Goal: Transaction & Acquisition: Purchase product/service

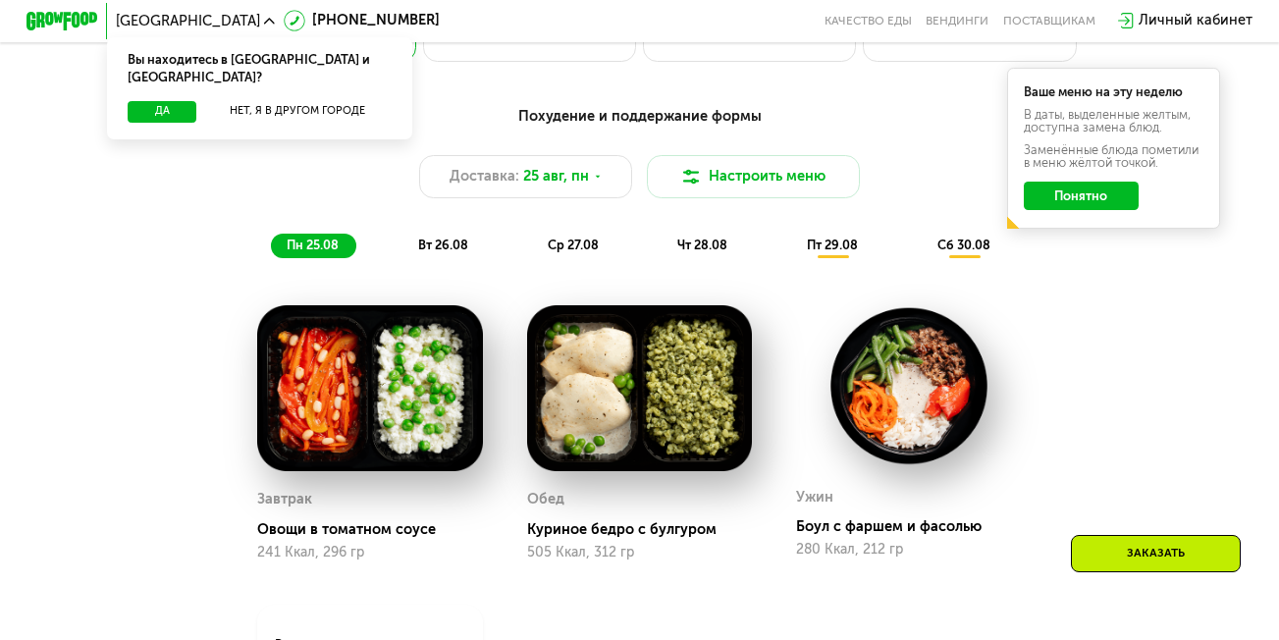
scroll to position [895, 0]
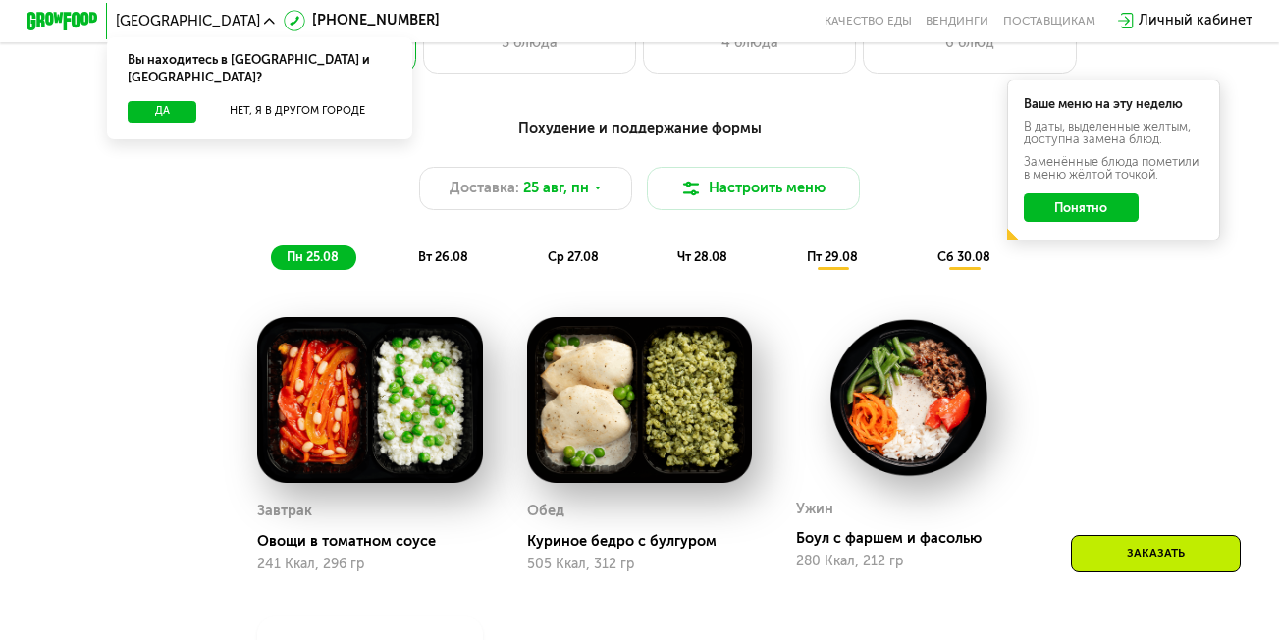
click at [443, 264] on span "вт 26.08" at bounding box center [443, 256] width 50 height 15
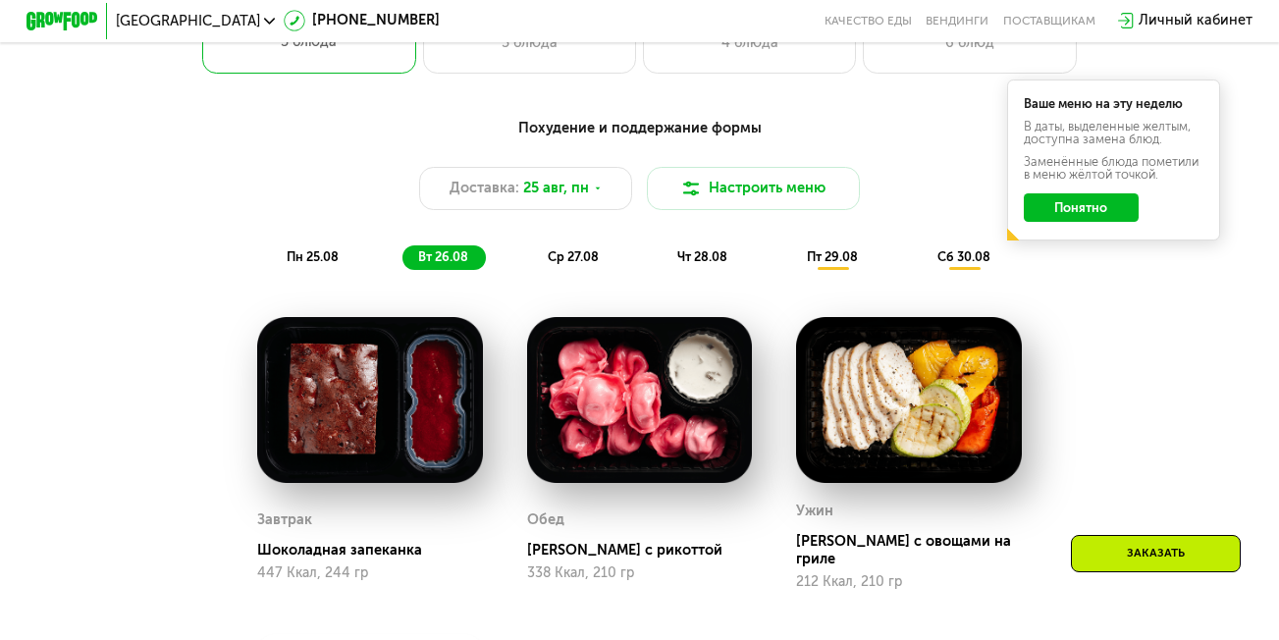
click at [571, 264] on span "ср 27.08" at bounding box center [573, 256] width 51 height 15
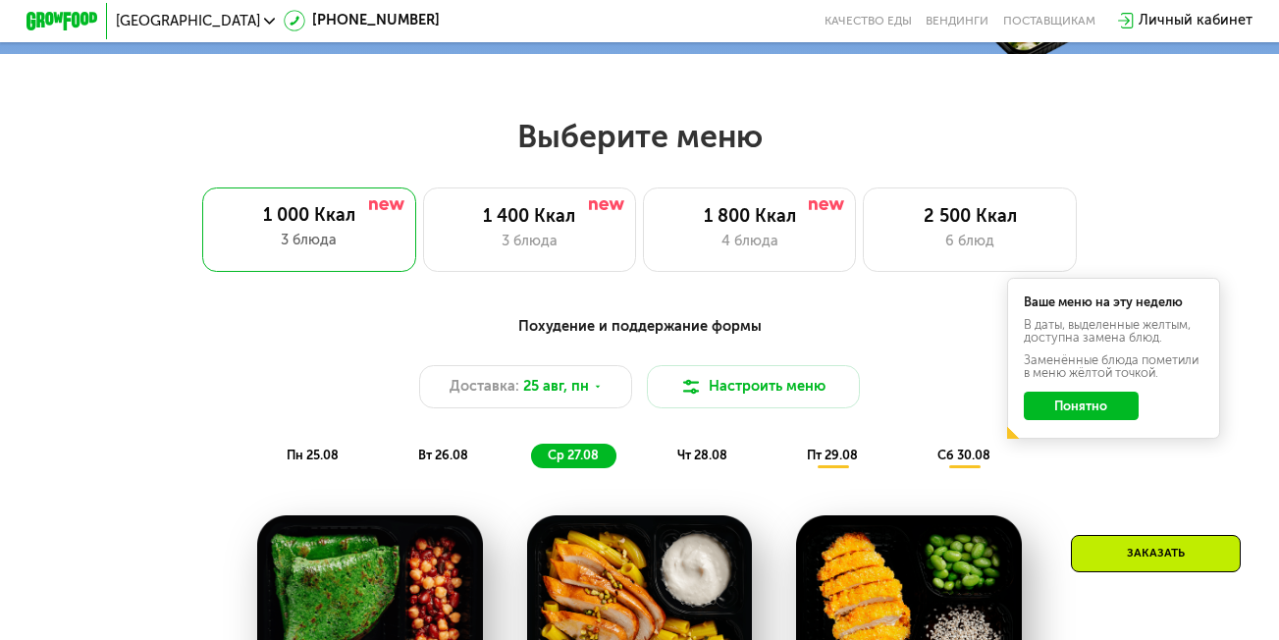
scroll to position [690, 0]
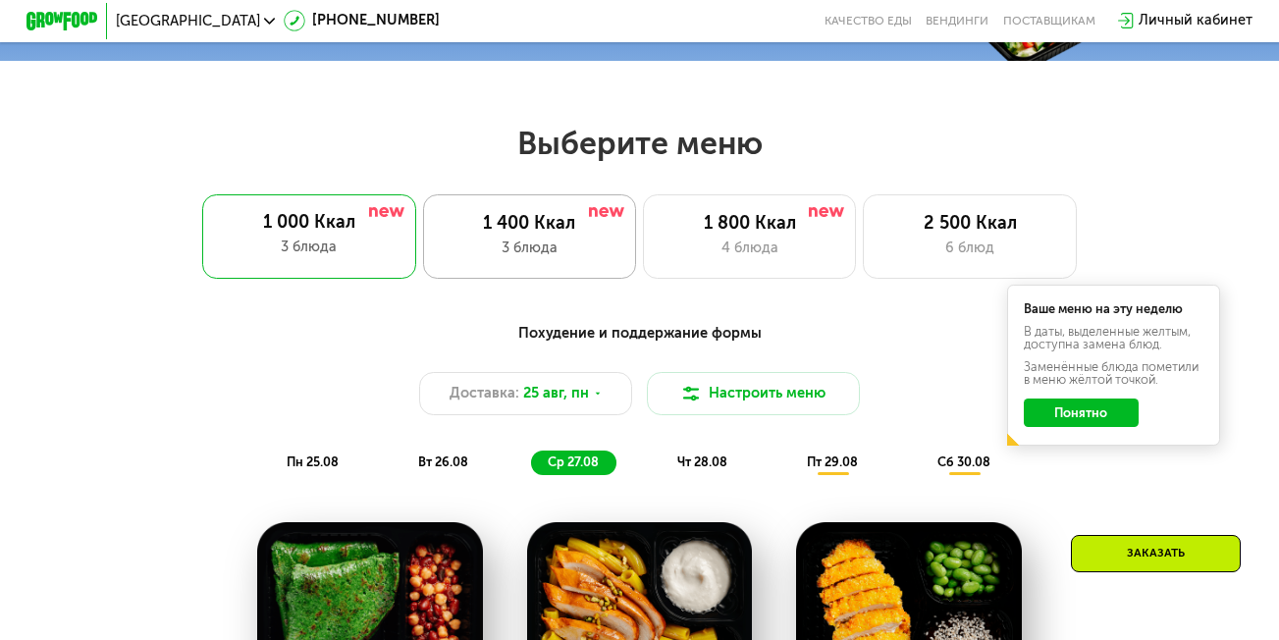
click at [573, 233] on div "1 400 Ккал" at bounding box center [530, 224] width 176 height 22
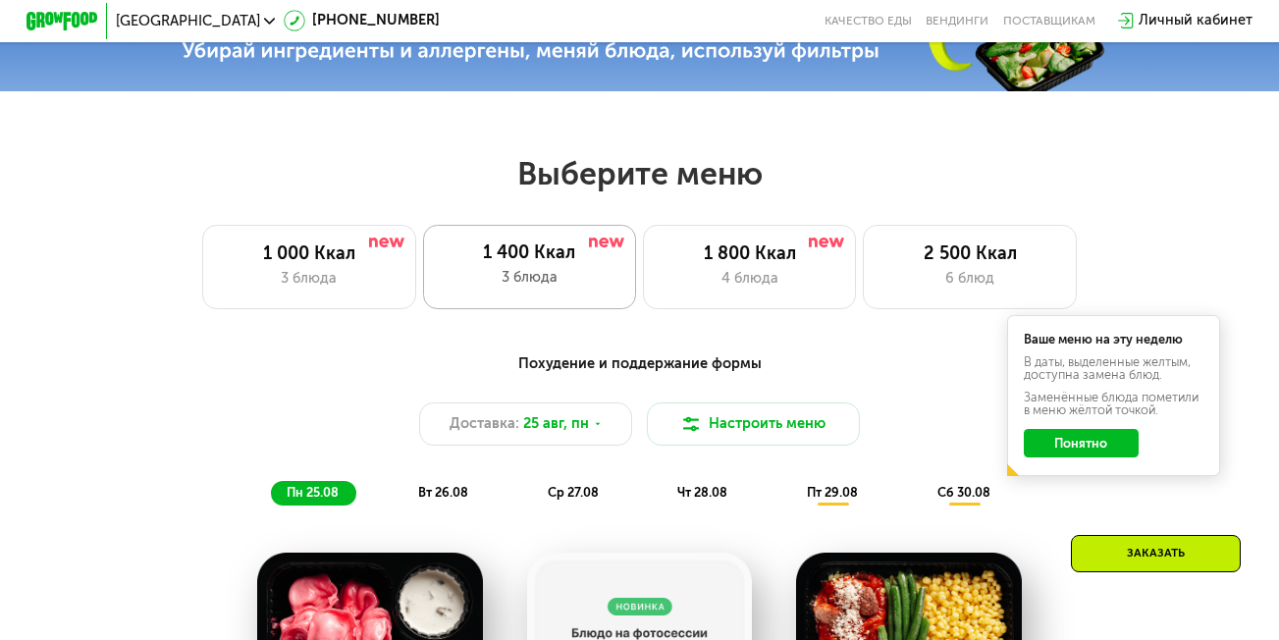
scroll to position [651, 0]
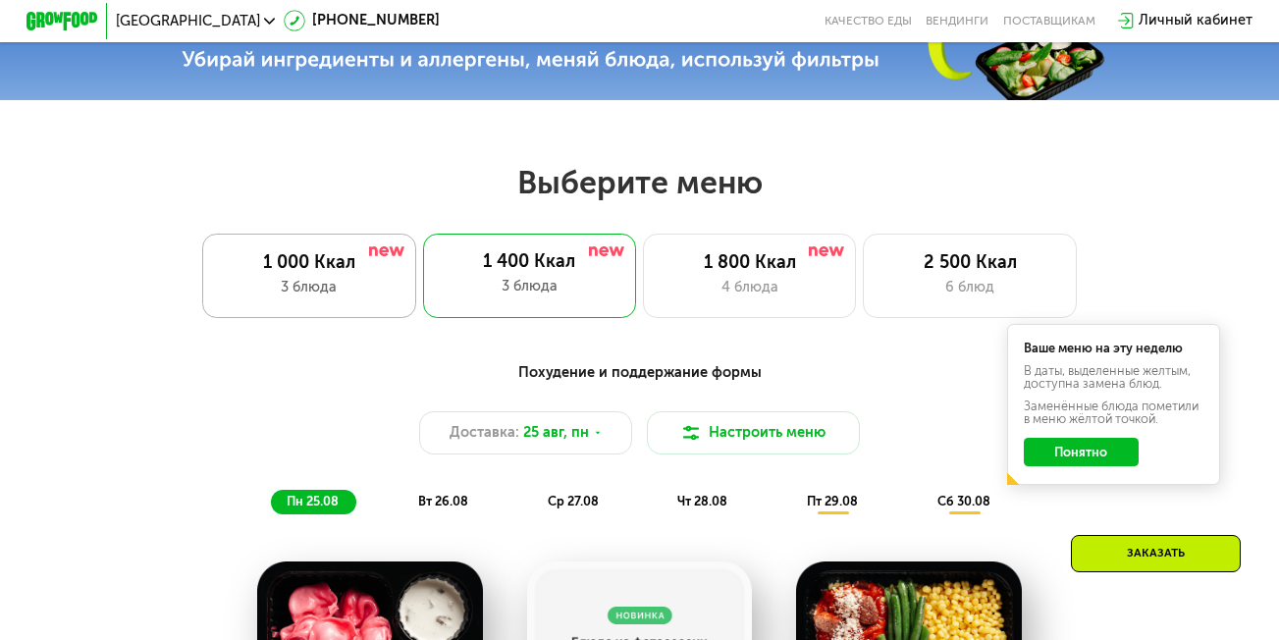
click at [315, 298] on div "3 блюда" at bounding box center [309, 288] width 176 height 22
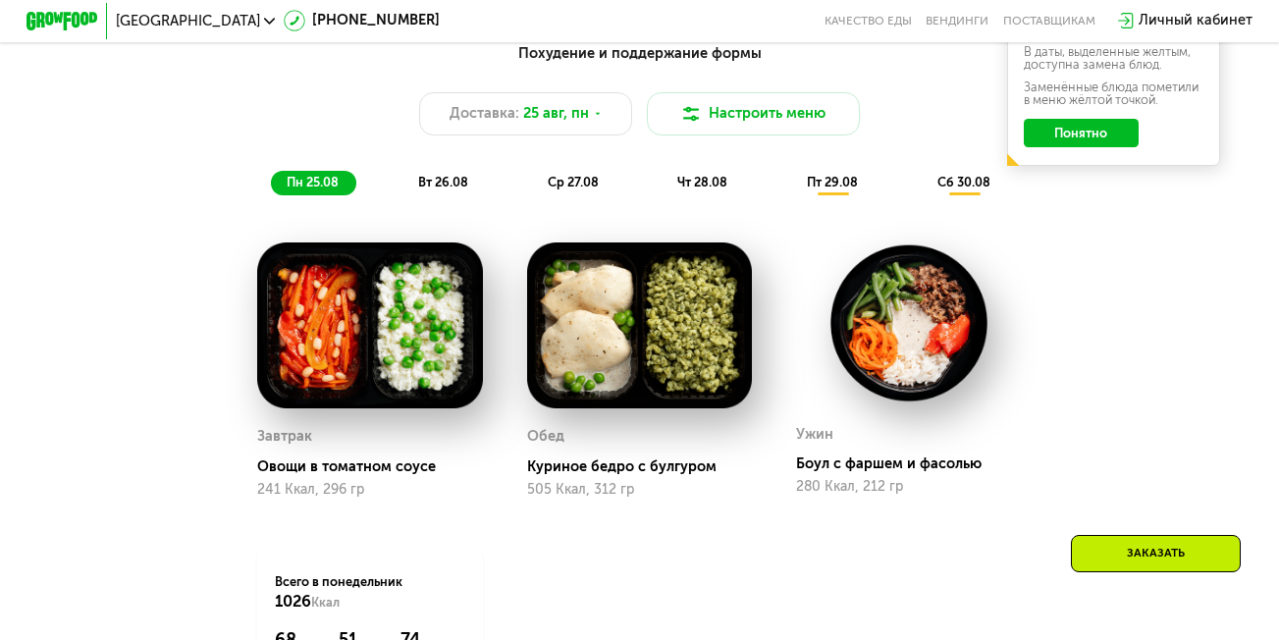
scroll to position [969, 0]
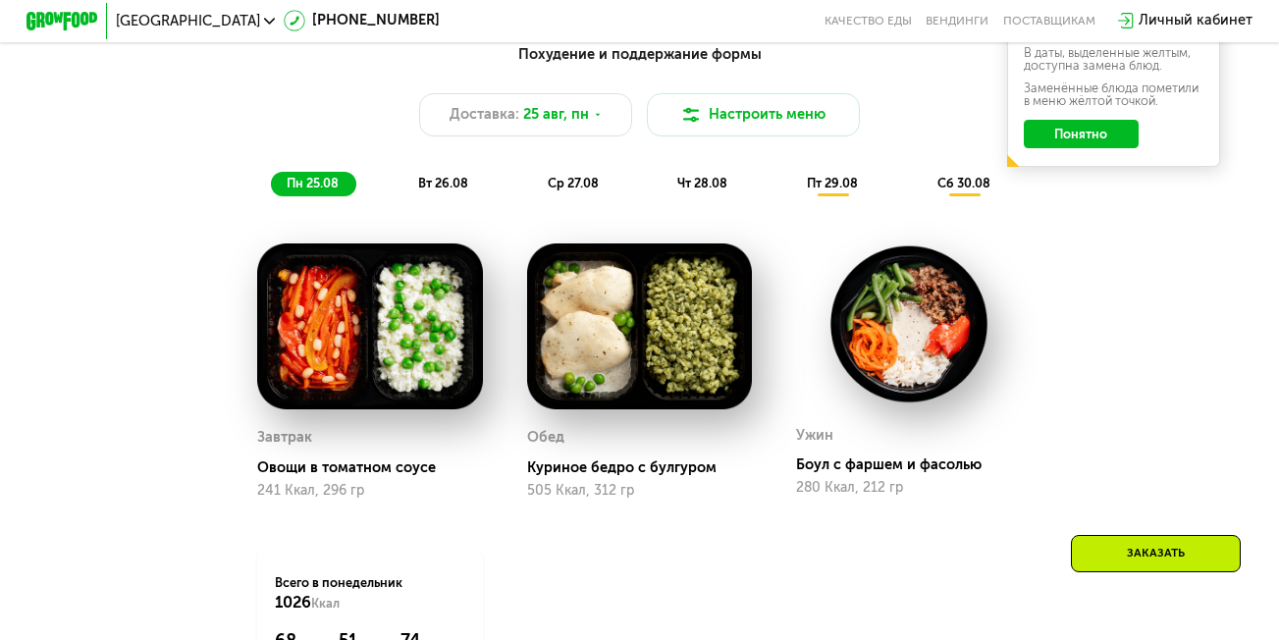
click at [845, 190] on span "пт 29.08" at bounding box center [832, 183] width 51 height 15
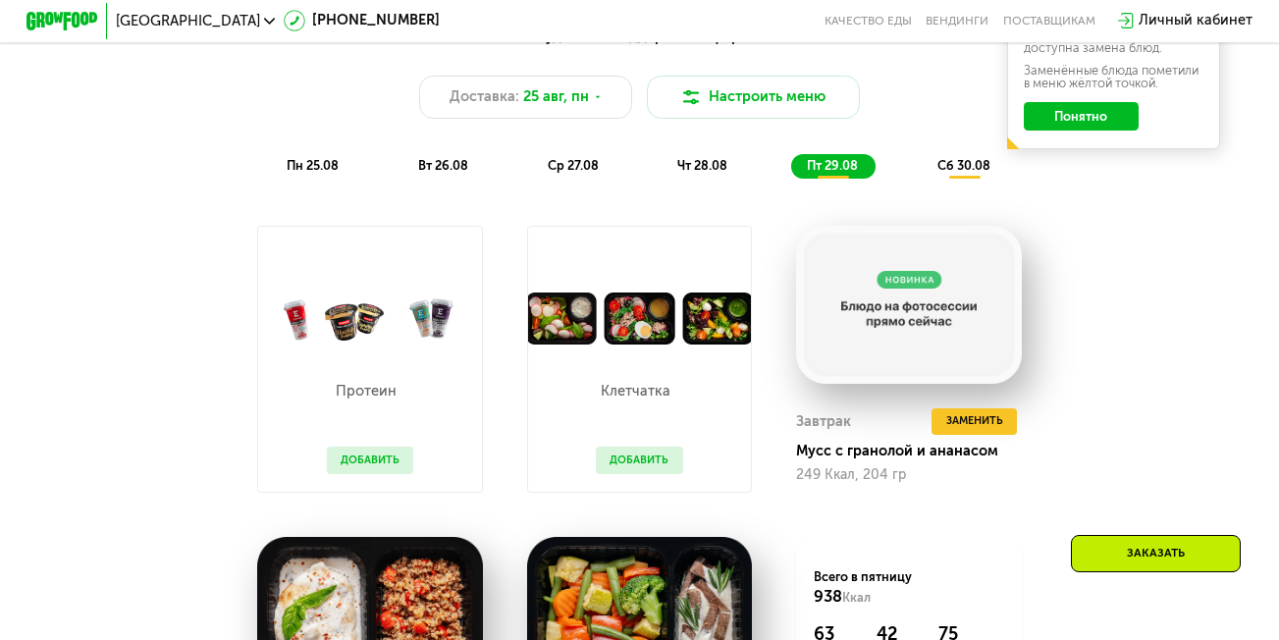
scroll to position [967, 0]
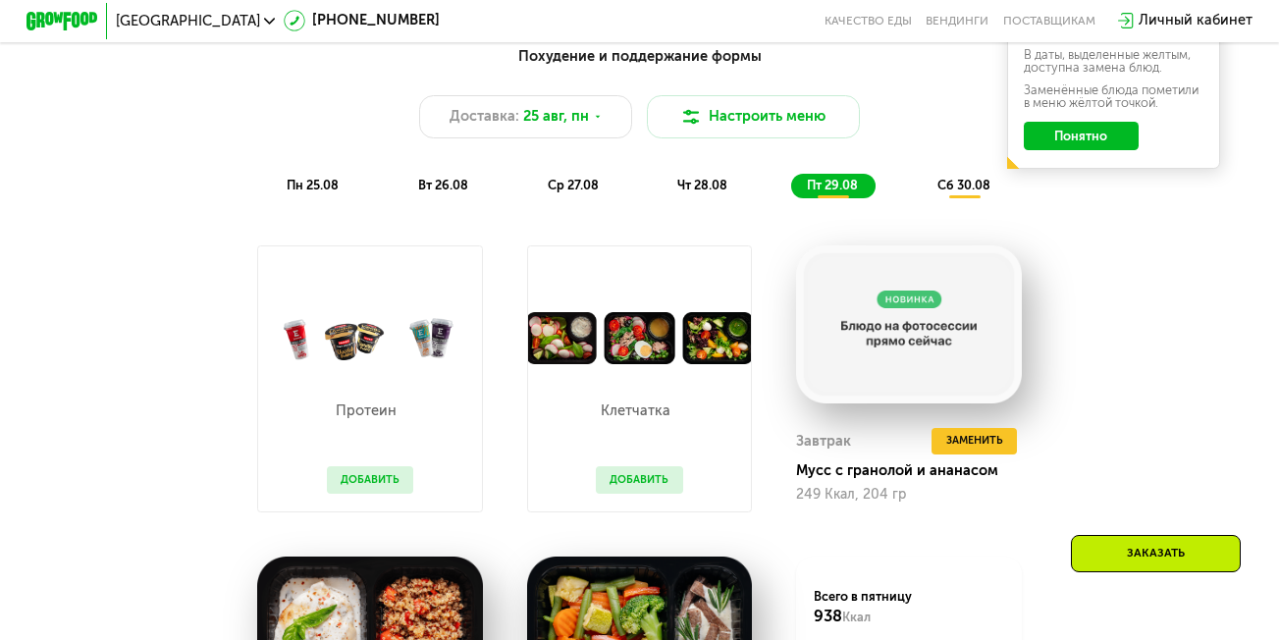
click at [979, 192] on span "сб 30.08" at bounding box center [964, 185] width 53 height 15
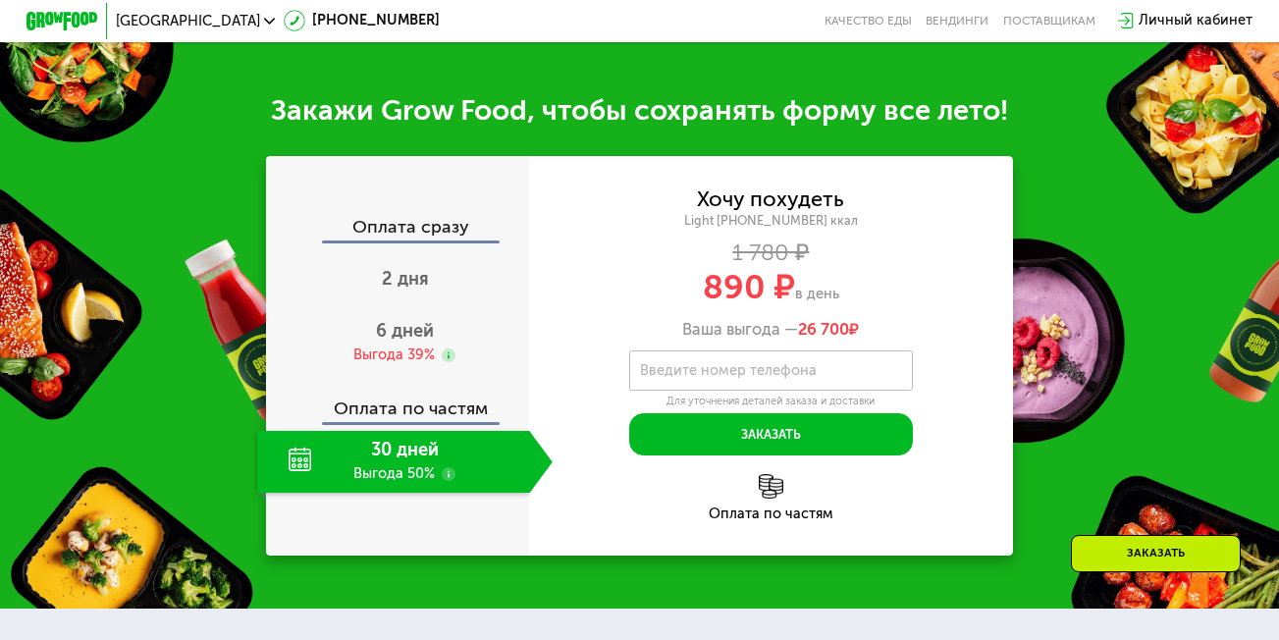
scroll to position [1861, 0]
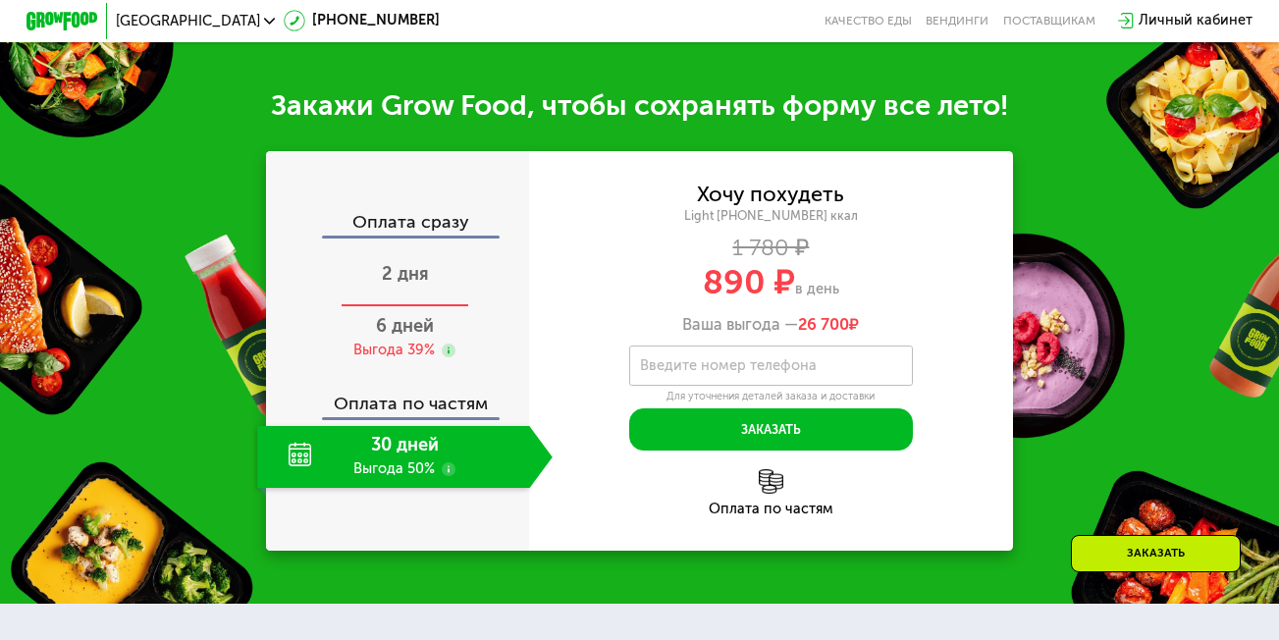
click at [427, 300] on div "2 дня" at bounding box center [404, 276] width 295 height 62
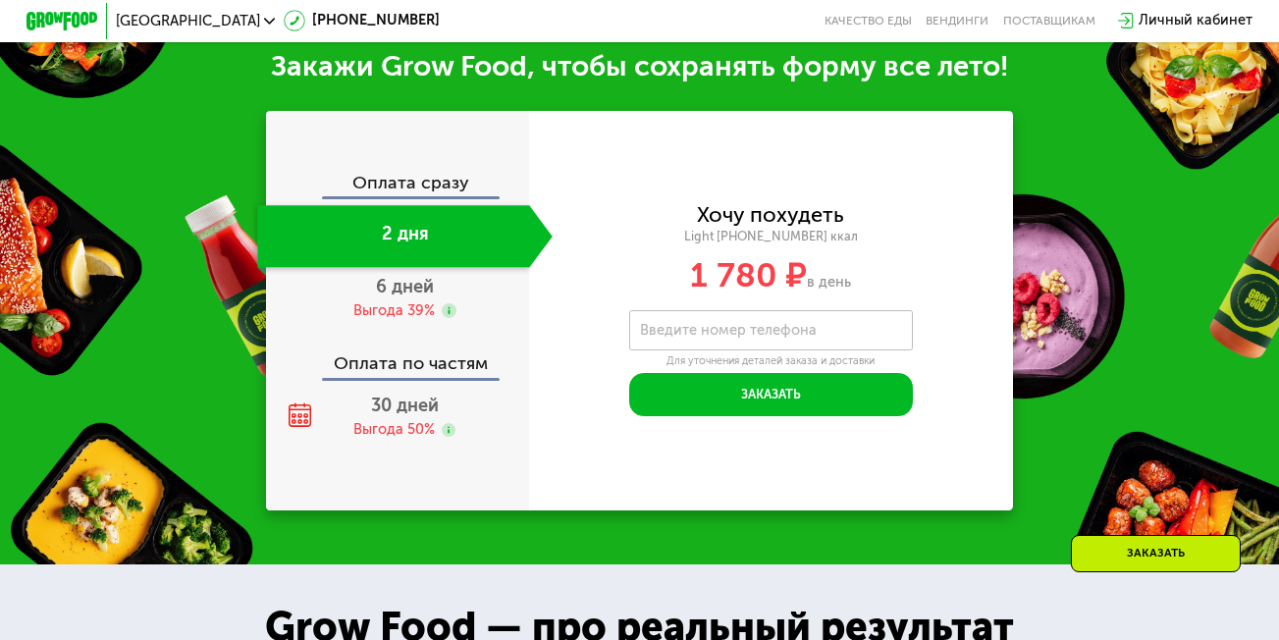
scroll to position [1822, 0]
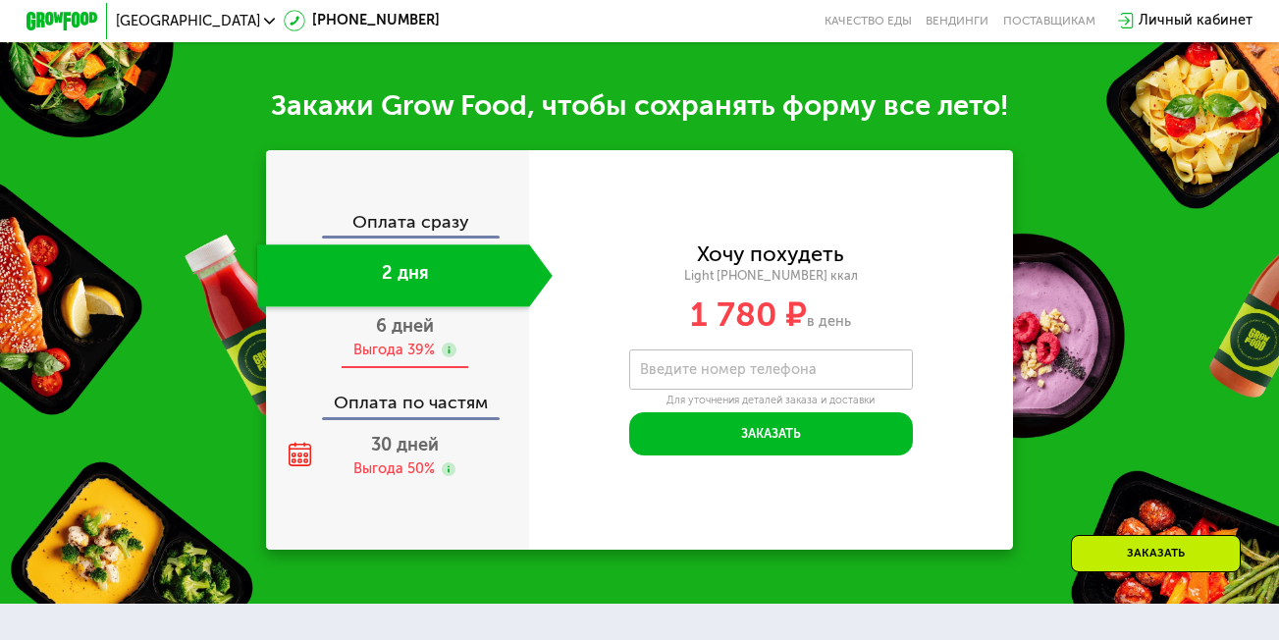
click at [415, 337] on span "6 дней" at bounding box center [405, 326] width 58 height 22
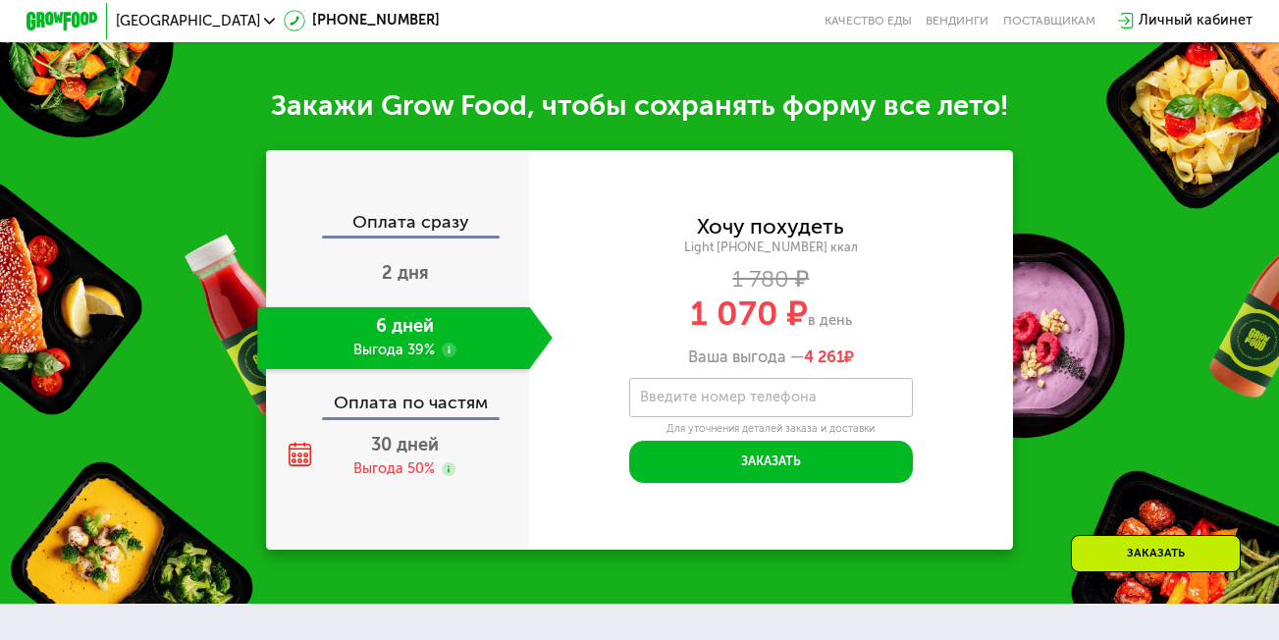
scroll to position [1749, 0]
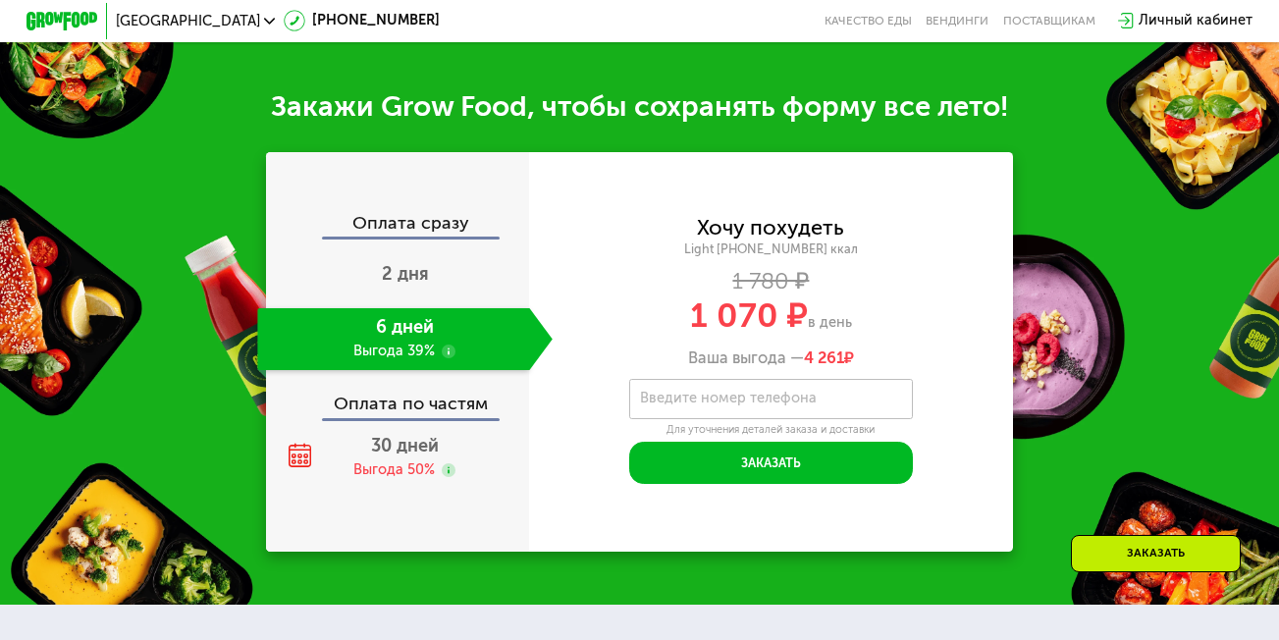
click at [473, 418] on div "Оплата по частям" at bounding box center [398, 397] width 261 height 41
click at [455, 452] on div "30 дней Выгода 50%" at bounding box center [404, 458] width 295 height 62
